Goal: Check status: Check status

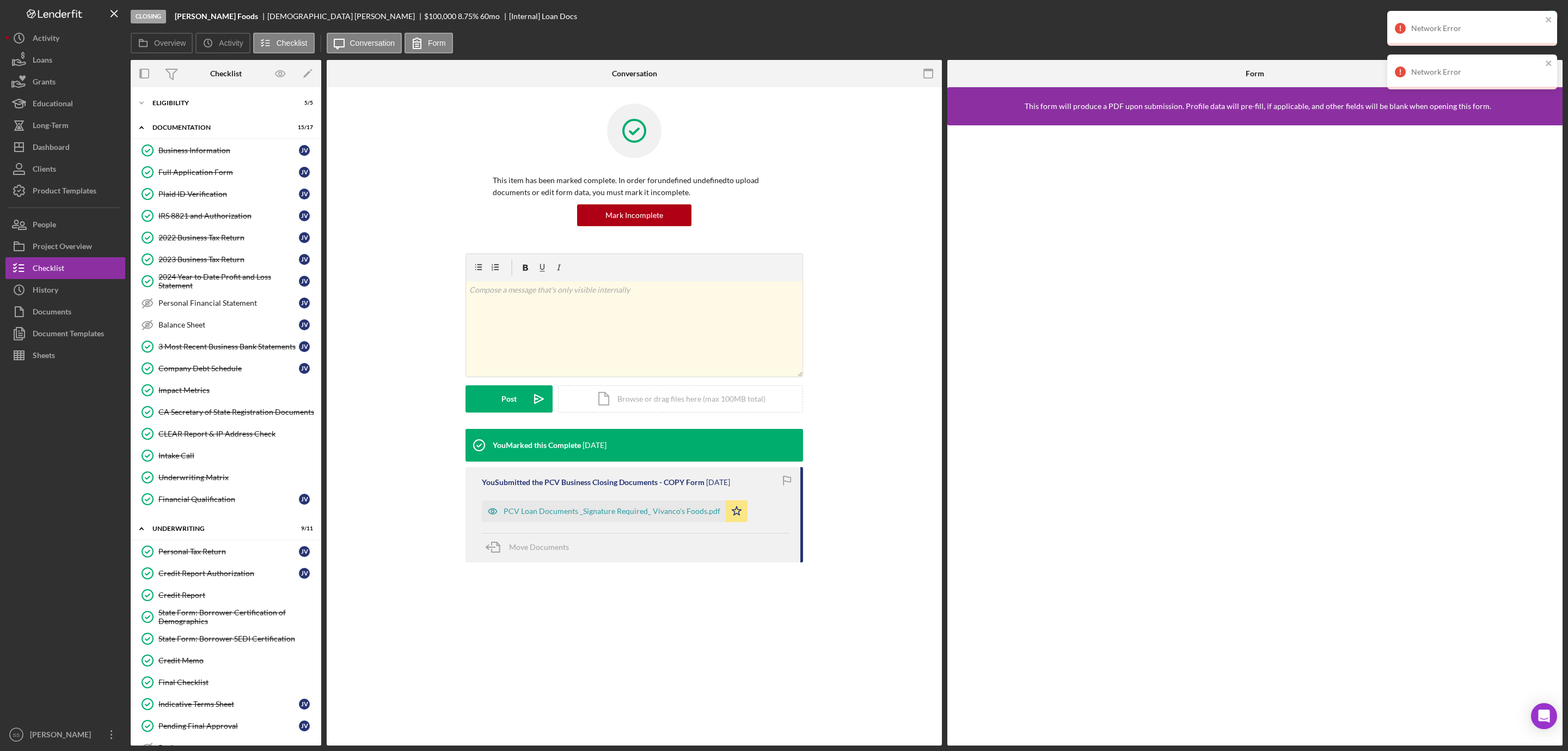
scroll to position [426, 0]
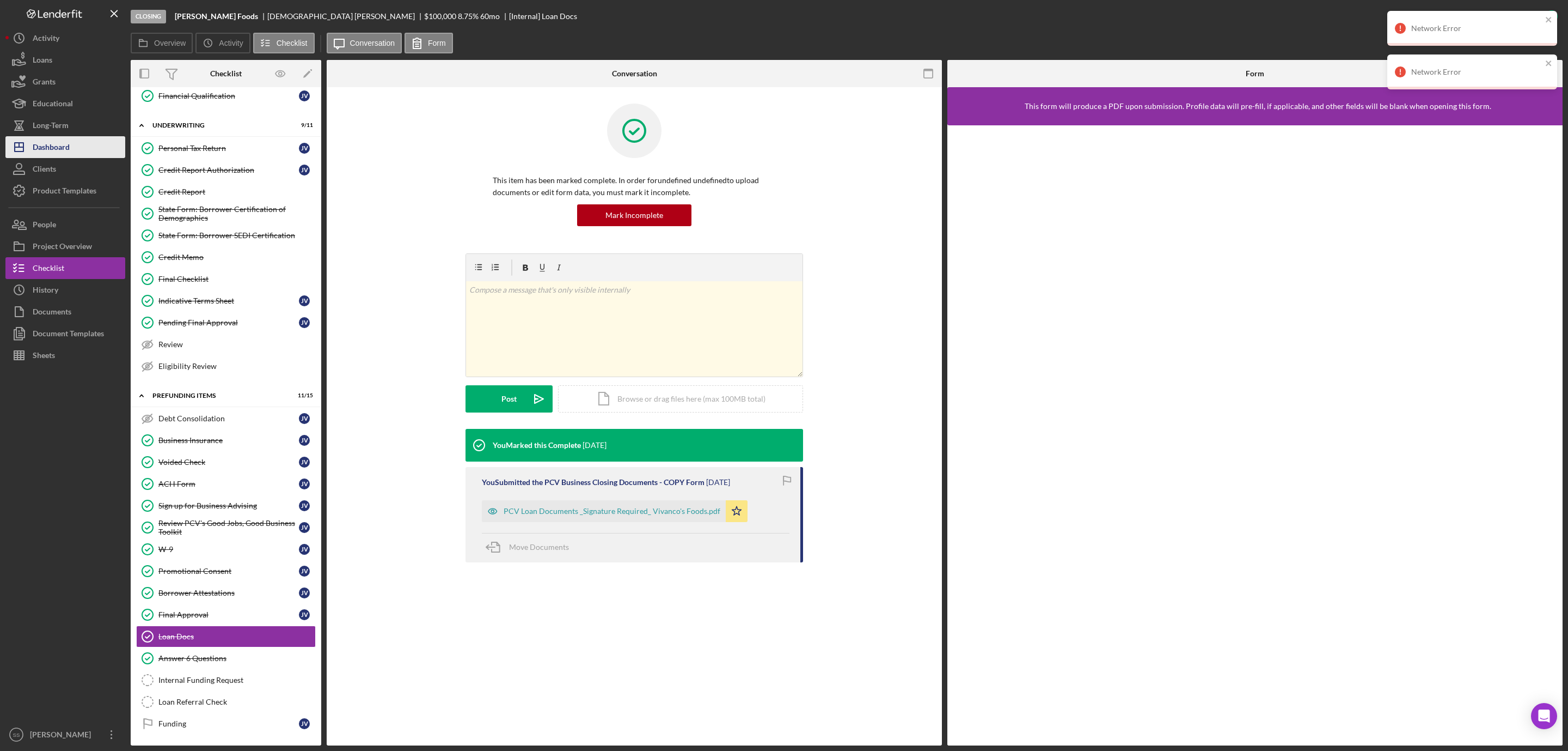
click at [46, 154] on div "Dashboard" at bounding box center [51, 149] width 37 height 24
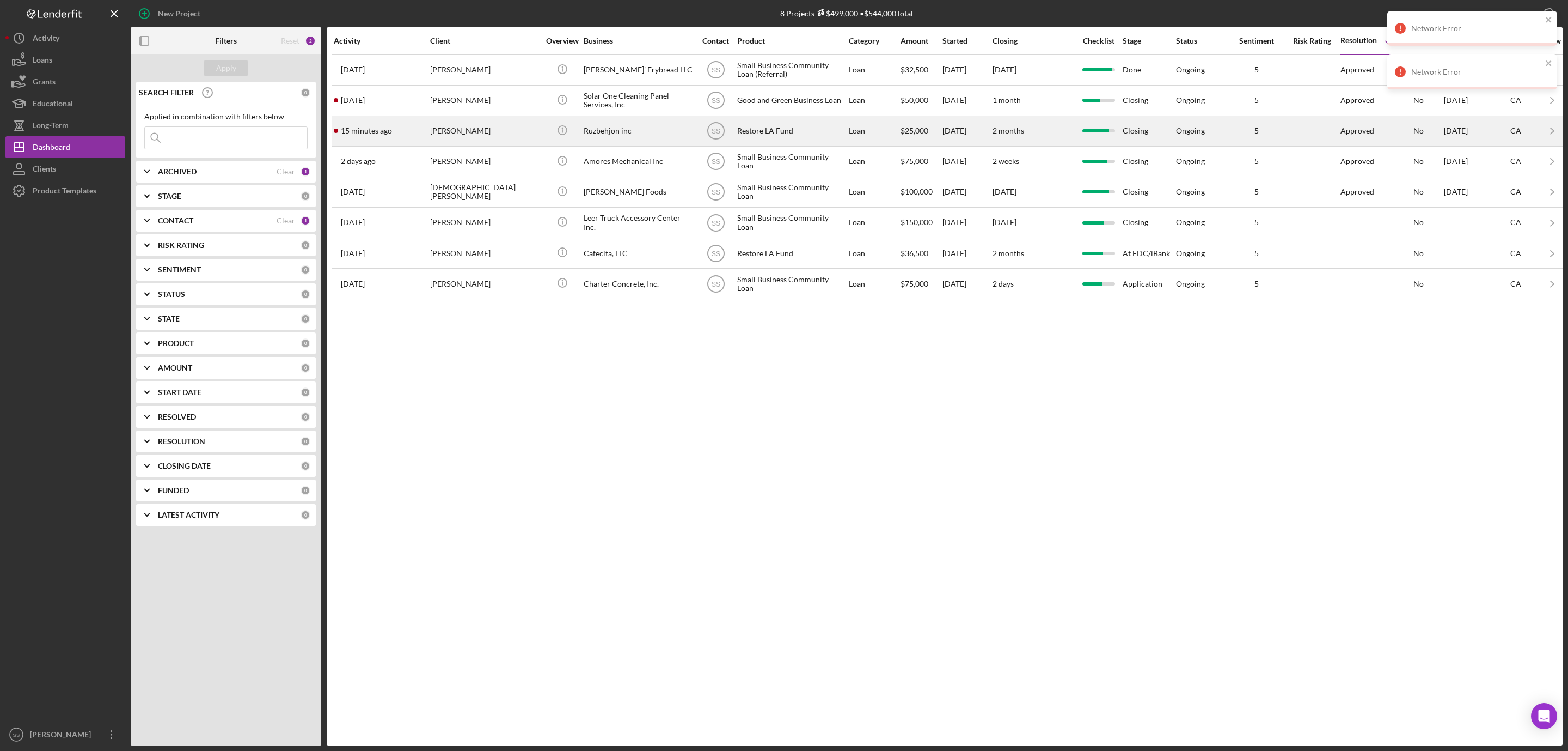
click at [482, 131] on div "[PERSON_NAME]" at bounding box center [485, 130] width 109 height 29
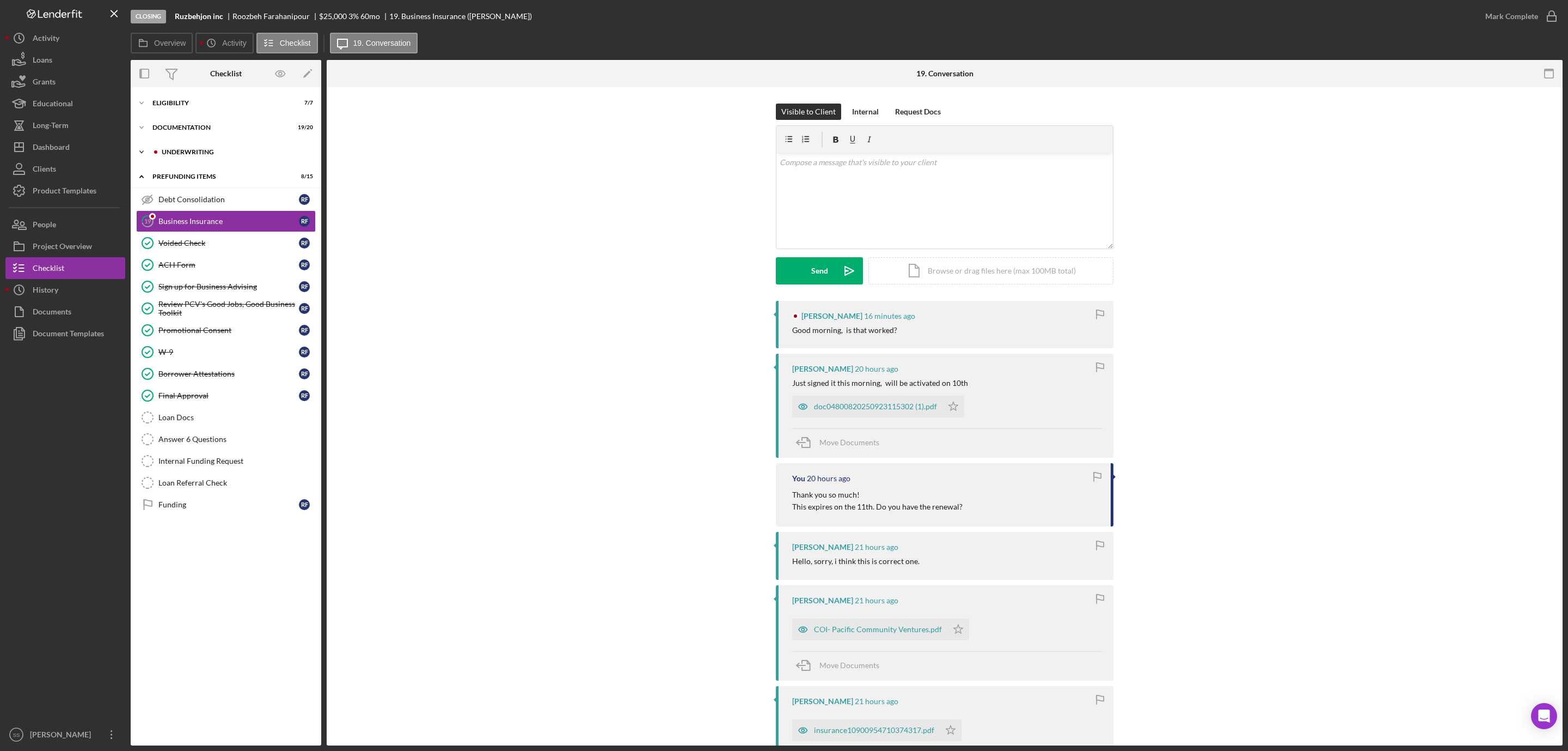
click at [201, 147] on div "Icon/Expander Underwriting 6 / 6" at bounding box center [226, 152] width 191 height 22
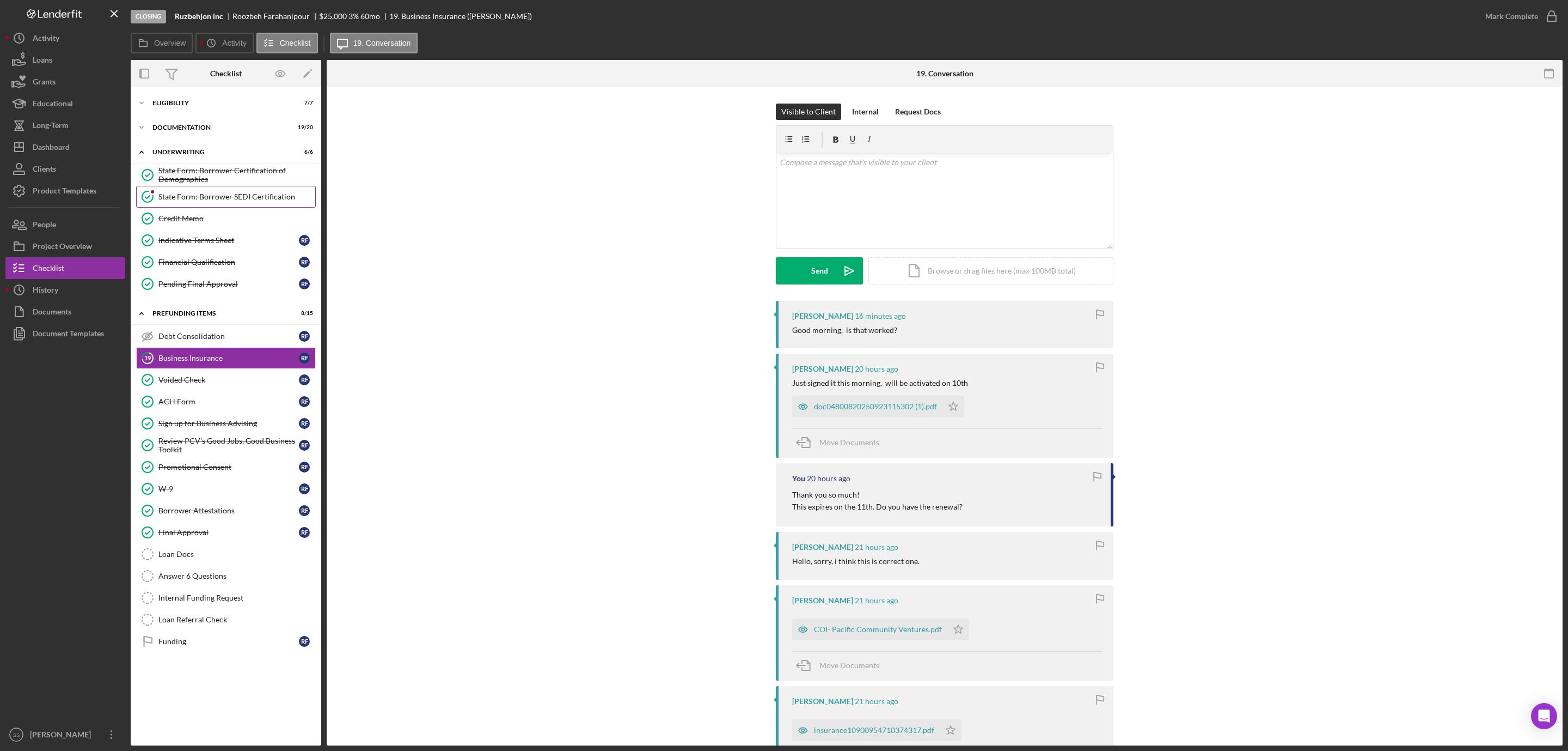
click at [186, 198] on div "State Form: Borrower SEDI Certification" at bounding box center [237, 197] width 157 height 9
